Goal: Task Accomplishment & Management: Use online tool/utility

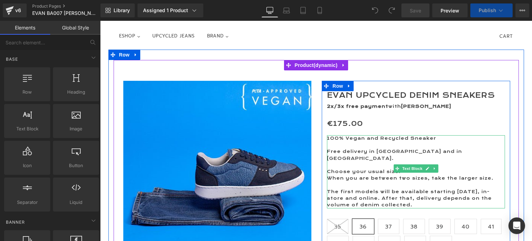
scroll to position [69, 0]
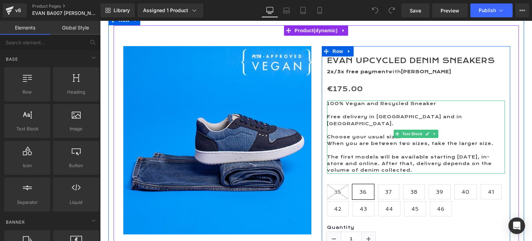
click at [330, 154] on p "The first models will be available starting [DATE], in-store and online. After …" at bounding box center [416, 164] width 178 height 20
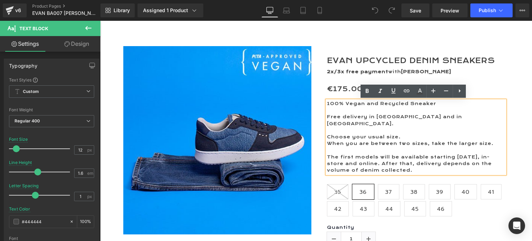
drag, startPoint x: 414, startPoint y: 163, endPoint x: 314, endPoint y: 151, distance: 100.8
click at [316, 151] on div "EVAN Upcycled Denim Sneakers (P) Title 2x/3x free payment with [PERSON_NAME] Te…" at bounding box center [415, 167] width 199 height 242
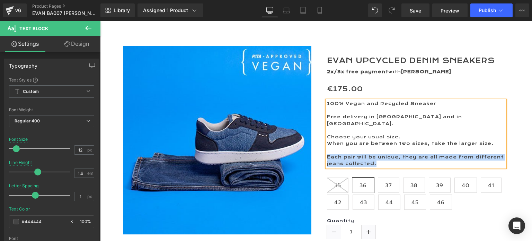
drag, startPoint x: 378, startPoint y: 157, endPoint x: 324, endPoint y: 150, distance: 54.5
click at [327, 154] on p "Each pair will be unique, they are all made from different jeans collected." at bounding box center [416, 160] width 178 height 13
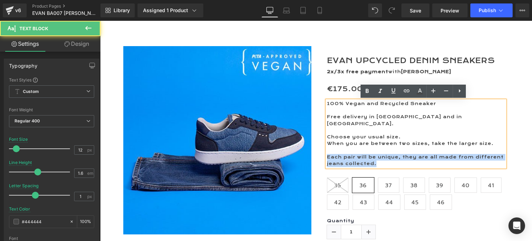
click at [399, 154] on p "Each pair will be unique, they are all made from different jeans collected." at bounding box center [416, 160] width 178 height 13
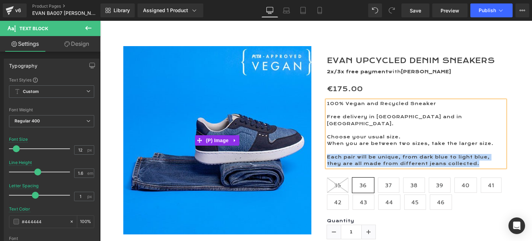
drag, startPoint x: 461, startPoint y: 156, endPoint x: 284, endPoint y: 147, distance: 178.2
click at [284, 147] on div "(P) Image EVAN Upcycled Denim Sneakers (P) Title 2x/3x free payment with [PERSO…" at bounding box center [316, 161] width 398 height 250
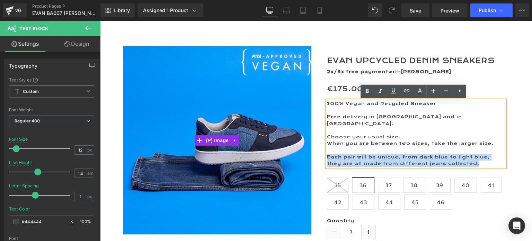
copy p "Each pair will be unique, from dark blue to light blue, they are all made from …"
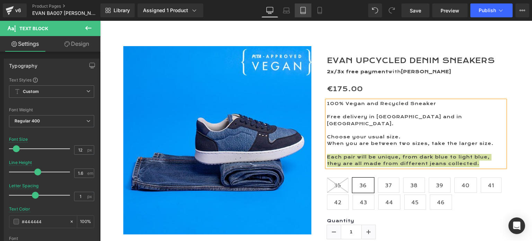
click at [304, 10] on icon at bounding box center [302, 10] width 7 height 7
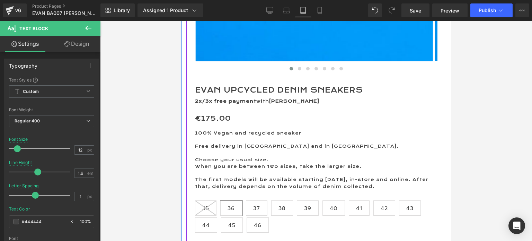
scroll to position [312, 0]
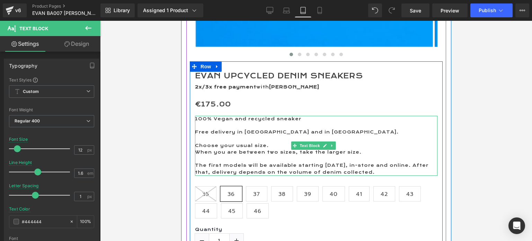
click at [226, 165] on p "The first models will be available starting [DATE], in-store and online. After …" at bounding box center [316, 168] width 242 height 13
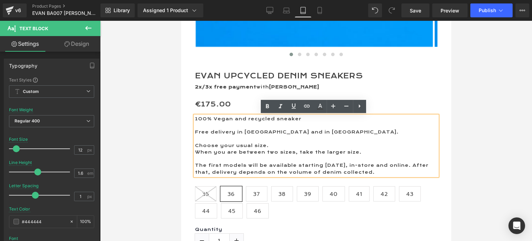
drag, startPoint x: 195, startPoint y: 164, endPoint x: 431, endPoint y: 171, distance: 236.2
click at [431, 171] on p "The first models will be available starting [DATE], in-store and online. After …" at bounding box center [316, 168] width 242 height 13
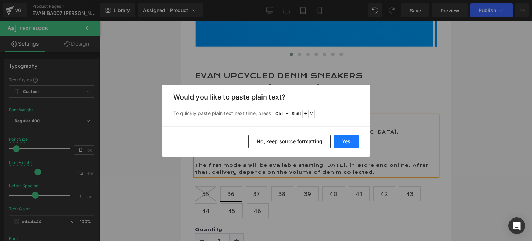
click at [347, 141] on button "Yes" at bounding box center [345, 141] width 25 height 14
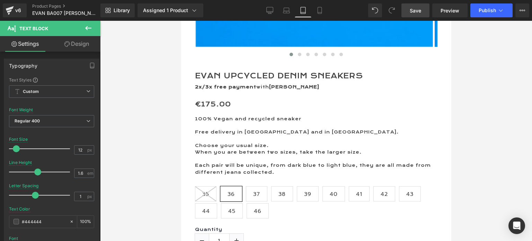
click at [411, 10] on span "Save" at bounding box center [415, 10] width 11 height 7
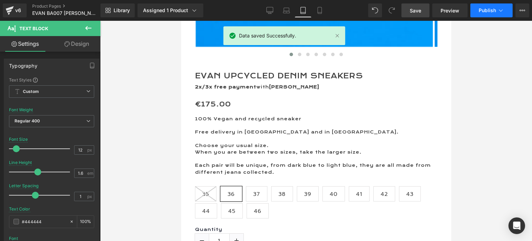
click at [479, 8] on span "Publish" at bounding box center [486, 11] width 17 height 6
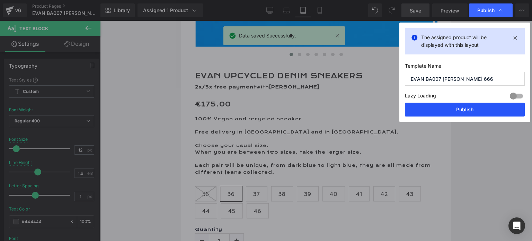
click at [468, 109] on button "Publish" at bounding box center [465, 109] width 120 height 14
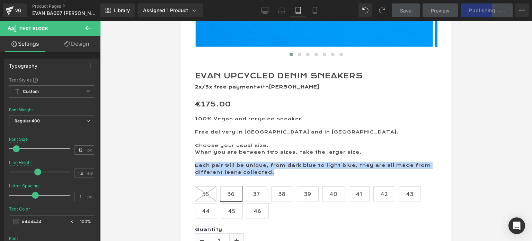
drag, startPoint x: 276, startPoint y: 172, endPoint x: 335, endPoint y: 187, distance: 60.7
copy p "Each pair will be unique, from dark blue to light blue, they are all made from …"
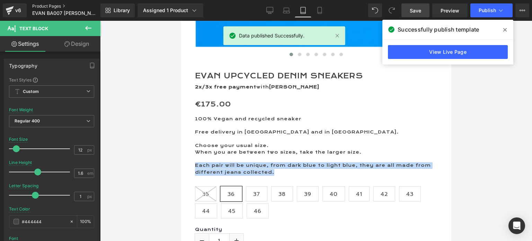
click at [51, 5] on link "Product Pages" at bounding box center [72, 6] width 80 height 6
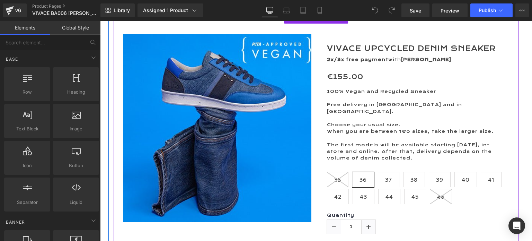
scroll to position [69, 0]
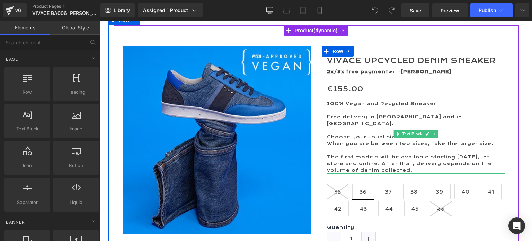
click at [384, 154] on p "The first models will be available starting [DATE], in-store and online. After …" at bounding box center [416, 164] width 178 height 20
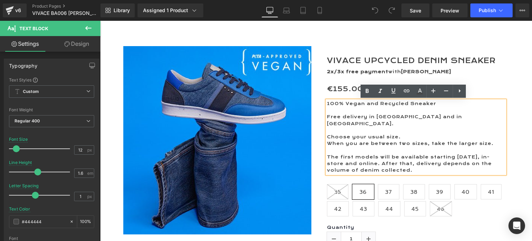
drag, startPoint x: 414, startPoint y: 162, endPoint x: 325, endPoint y: 150, distance: 90.0
click at [327, 154] on p "The first models will be available starting [DATE], in-store and online. After …" at bounding box center [416, 164] width 178 height 20
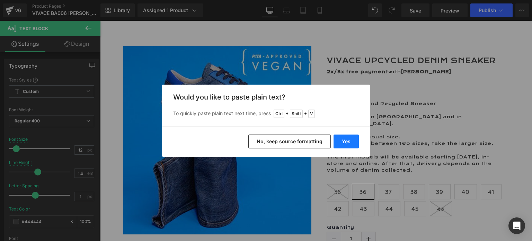
click at [345, 138] on button "Yes" at bounding box center [345, 141] width 25 height 14
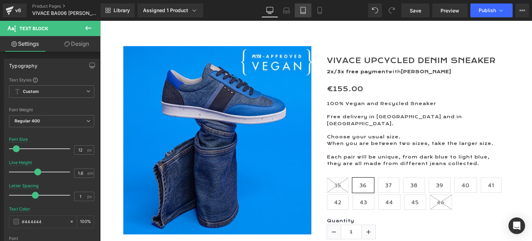
click at [306, 11] on icon at bounding box center [302, 10] width 7 height 7
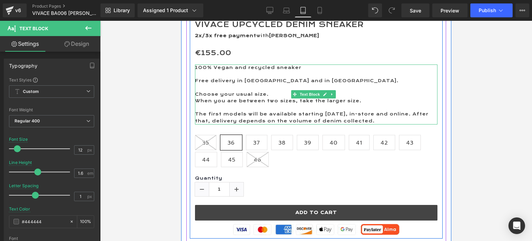
scroll to position [346, 0]
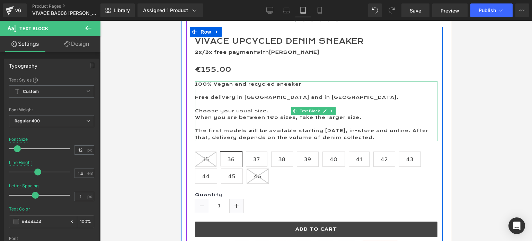
click at [315, 135] on p "The first models will be available starting [DATE], in-store and online. After …" at bounding box center [316, 133] width 242 height 13
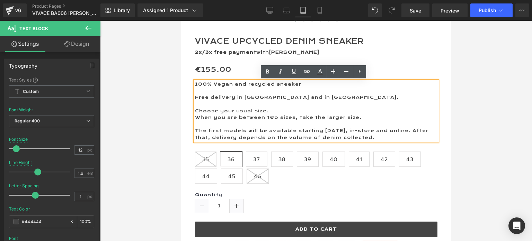
drag, startPoint x: 412, startPoint y: 138, endPoint x: 196, endPoint y: 128, distance: 216.9
click at [196, 128] on p "The first models will be available starting [DATE], in-store and online. After …" at bounding box center [316, 133] width 242 height 13
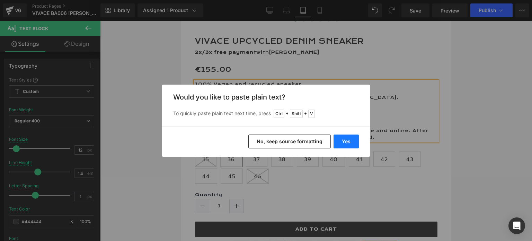
click at [338, 137] on button "Yes" at bounding box center [345, 141] width 25 height 14
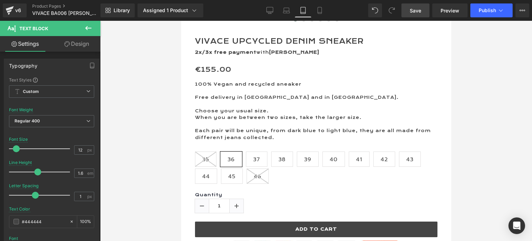
click at [422, 11] on link "Save" at bounding box center [415, 10] width 28 height 14
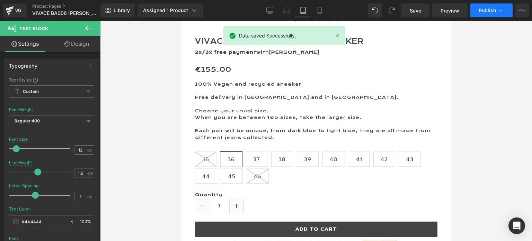
click at [486, 8] on span "Publish" at bounding box center [486, 11] width 17 height 6
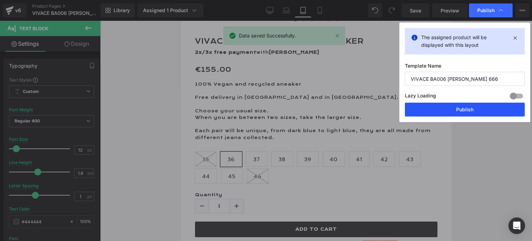
click at [462, 106] on button "Publish" at bounding box center [465, 109] width 120 height 14
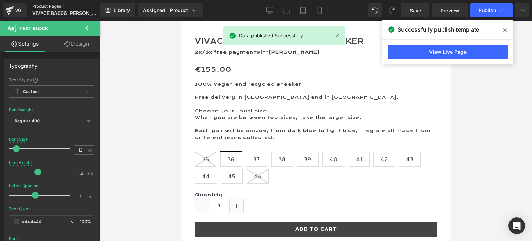
click at [40, 4] on link "Product Pages" at bounding box center [72, 6] width 80 height 6
